Goal: Find specific page/section: Find specific page/section

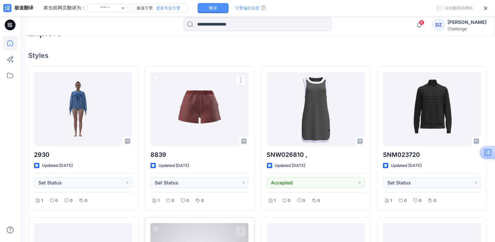
scroll to position [242, 0]
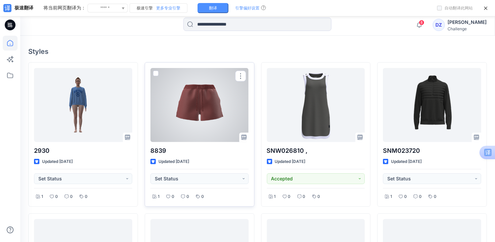
click at [204, 111] on div at bounding box center [200, 105] width 98 height 74
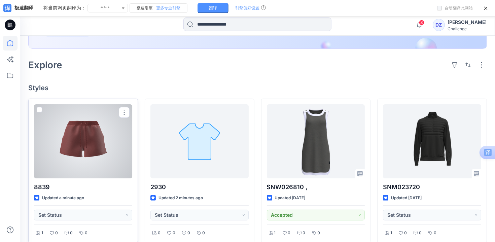
scroll to position [125, 0]
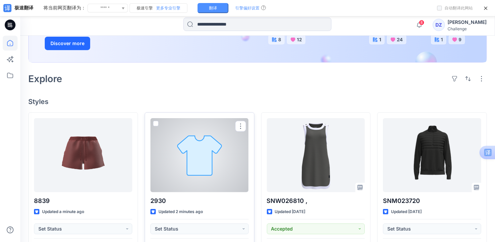
click at [205, 158] on div at bounding box center [200, 155] width 98 height 74
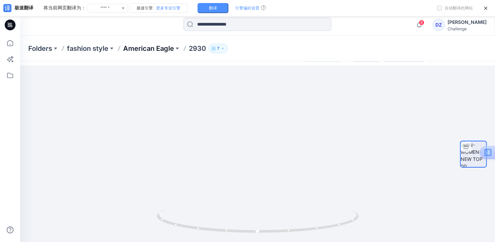
click at [169, 47] on p "American Eagle" at bounding box center [148, 48] width 51 height 9
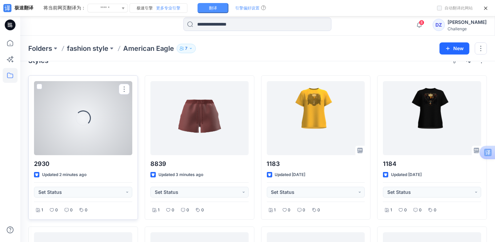
click at [93, 140] on div "Loading..." at bounding box center [83, 118] width 98 height 74
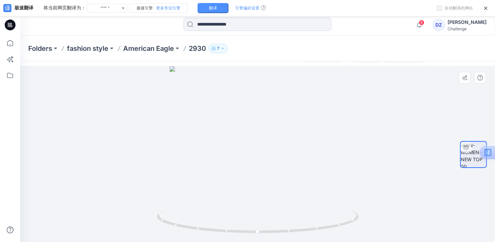
scroll to position [14, 0]
click at [150, 47] on p "American Eagle" at bounding box center [148, 48] width 51 height 9
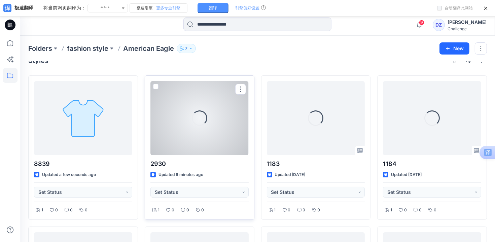
click at [193, 124] on div "Loading..." at bounding box center [199, 117] width 15 height 15
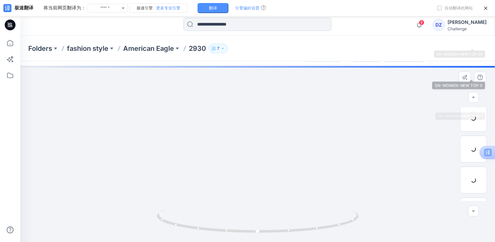
scroll to position [88, 0]
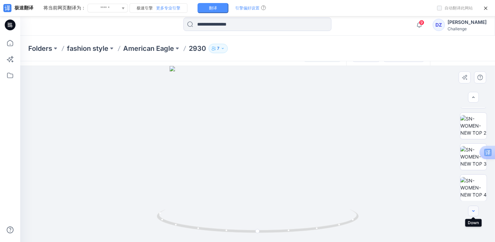
click at [478, 210] on button "button" at bounding box center [473, 211] width 11 height 11
click at [473, 209] on icon "button" at bounding box center [473, 210] width 5 height 5
click at [475, 214] on button "button" at bounding box center [473, 211] width 11 height 11
click at [474, 212] on icon "button" at bounding box center [473, 210] width 5 height 5
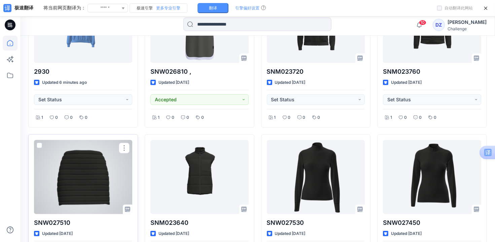
scroll to position [183, 0]
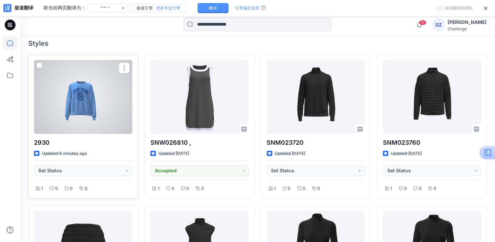
click at [88, 102] on div at bounding box center [83, 97] width 98 height 74
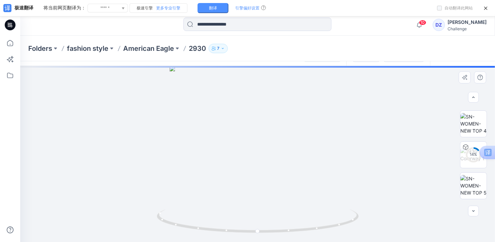
scroll to position [44, 0]
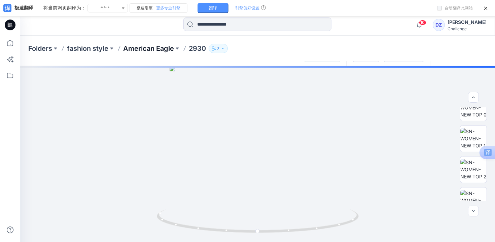
click at [149, 50] on p "American Eagle" at bounding box center [148, 48] width 51 height 9
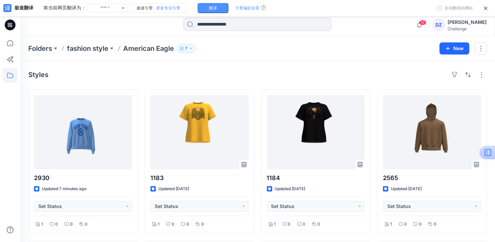
click at [9, 24] on icon at bounding box center [10, 25] width 11 height 11
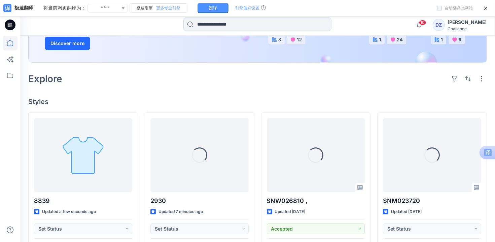
scroll to position [128, 0]
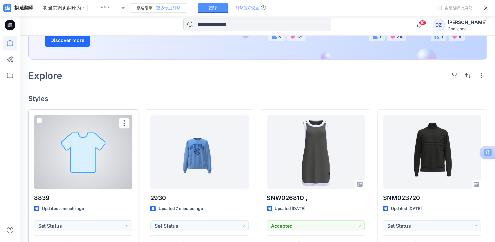
click at [103, 150] on div at bounding box center [83, 152] width 98 height 74
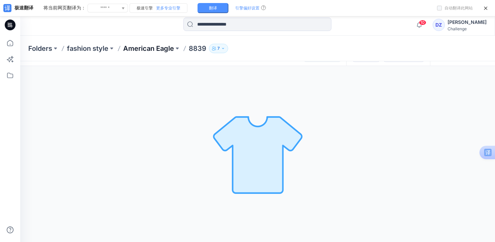
click at [140, 47] on p "American Eagle" at bounding box center [148, 48] width 51 height 9
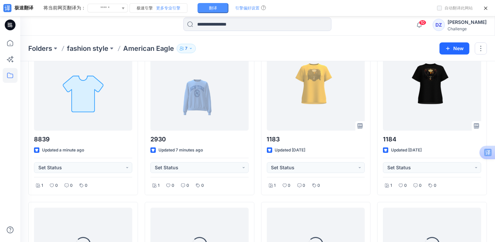
scroll to position [36, 0]
